Goal: Information Seeking & Learning: Learn about a topic

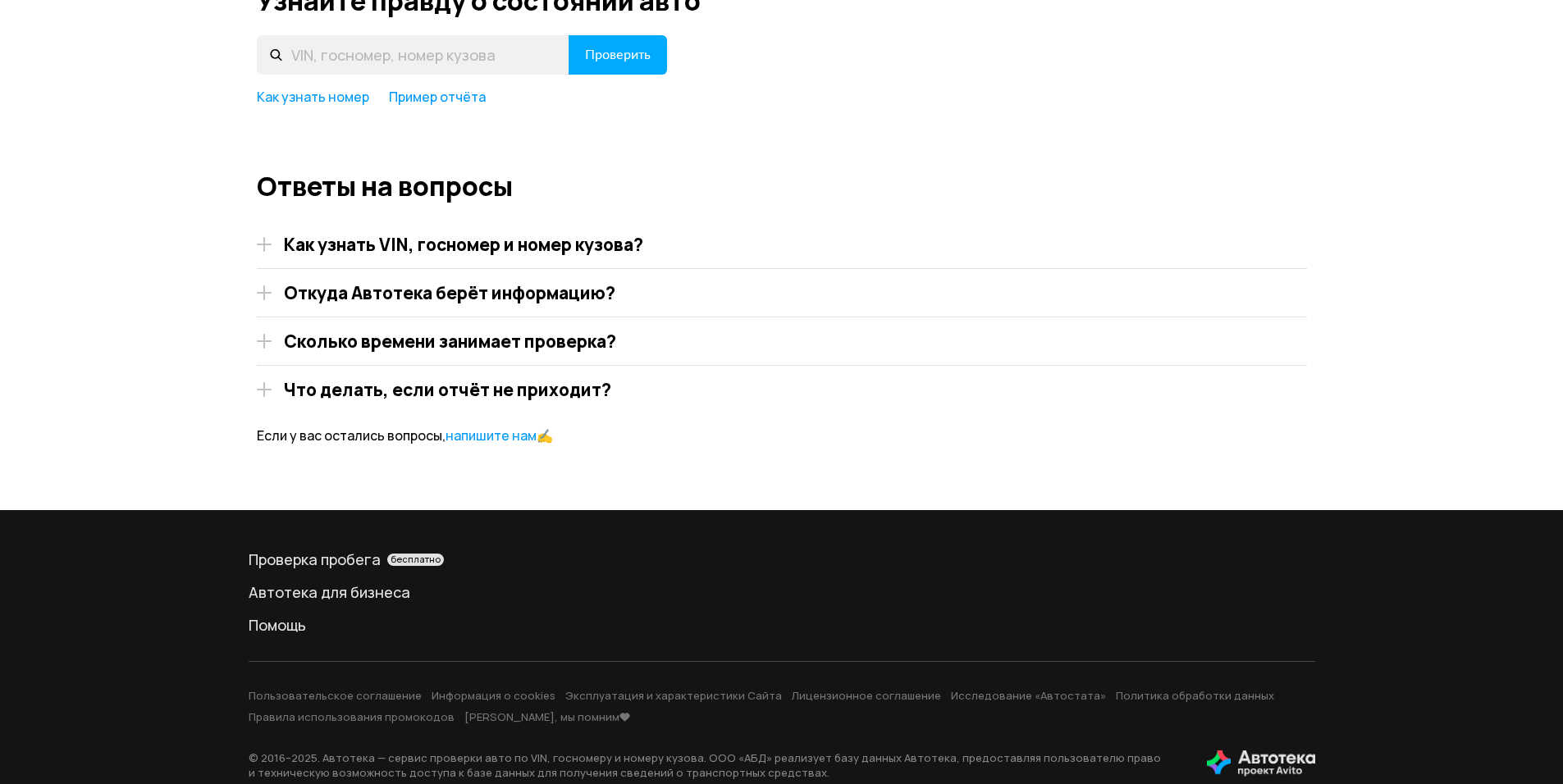
scroll to position [2400, 0]
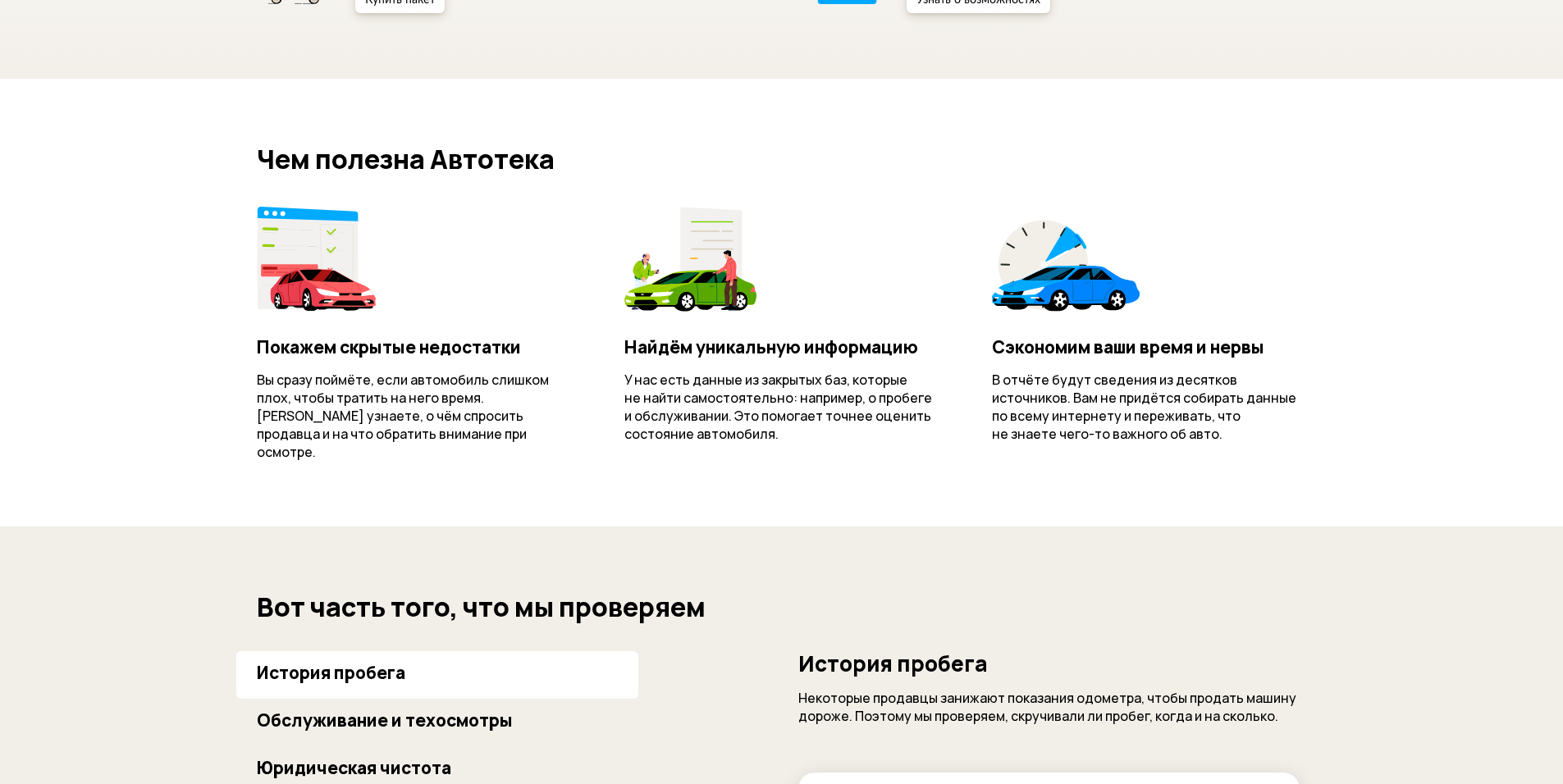
scroll to position [574, 0]
